Goal: Task Accomplishment & Management: Use online tool/utility

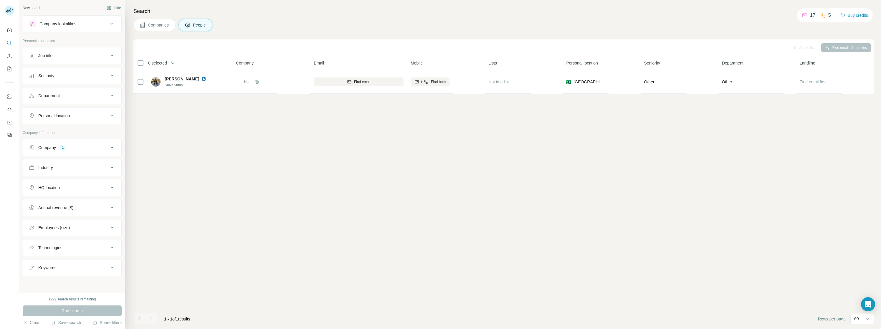
click at [115, 154] on div "Company 1" at bounding box center [72, 147] width 99 height 17
click at [115, 146] on icon at bounding box center [111, 147] width 7 height 7
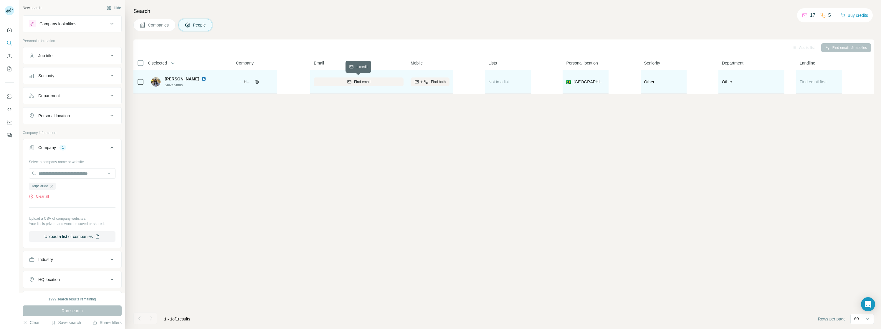
click at [352, 80] on div "Find email" at bounding box center [359, 81] width 90 height 5
click at [9, 43] on icon "Search" at bounding box center [9, 43] width 6 height 6
click at [10, 47] on button "Search" at bounding box center [9, 43] width 9 height 11
click at [44, 197] on button "Clear all" at bounding box center [39, 196] width 20 height 5
click at [159, 28] on button "Companies" at bounding box center [154, 25] width 42 height 12
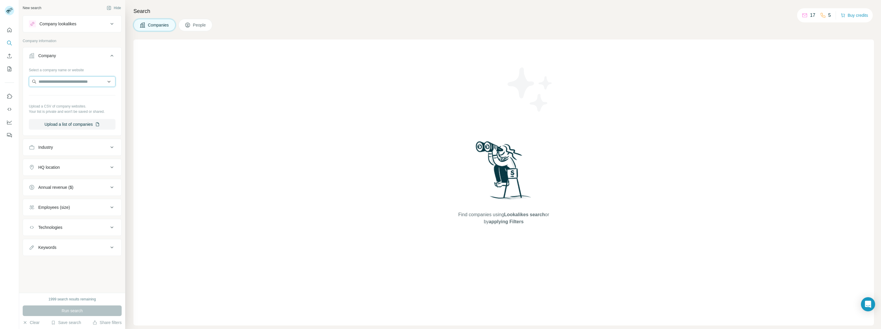
click at [73, 84] on input "text" at bounding box center [72, 81] width 87 height 11
paste input "**********"
type input "**********"
click at [60, 97] on p "HelpSaúde" at bounding box center [60, 95] width 28 height 6
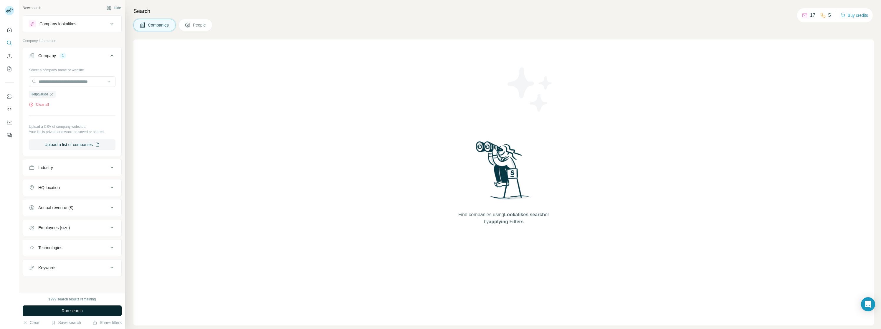
click at [75, 215] on button "Run search" at bounding box center [72, 310] width 99 height 11
